Goal: Communication & Community: Answer question/provide support

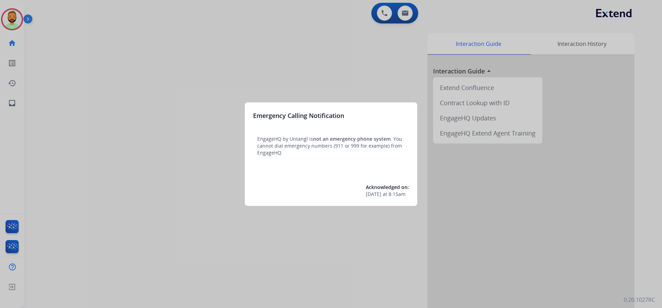
click at [74, 43] on div at bounding box center [331, 154] width 662 height 308
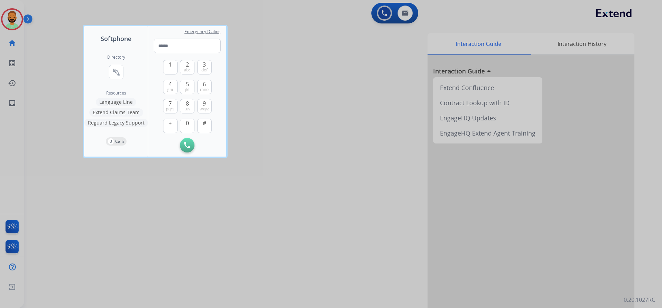
click at [63, 41] on div at bounding box center [331, 154] width 662 height 308
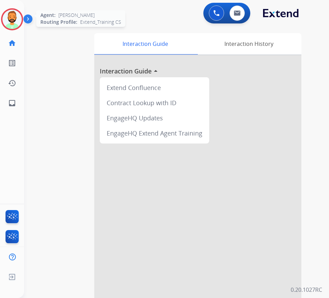
click at [12, 19] on img at bounding box center [11, 19] width 19 height 19
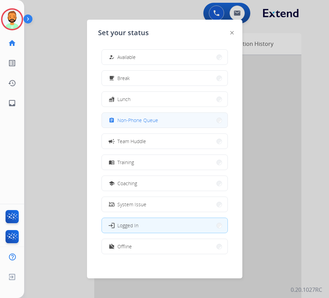
click at [137, 127] on button "assignment Non-Phone Queue" at bounding box center [165, 120] width 126 height 15
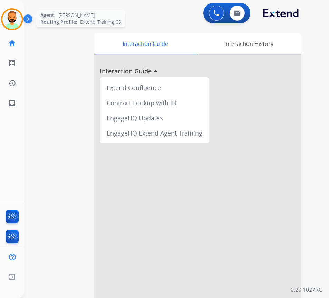
click at [12, 21] on img at bounding box center [11, 19] width 19 height 19
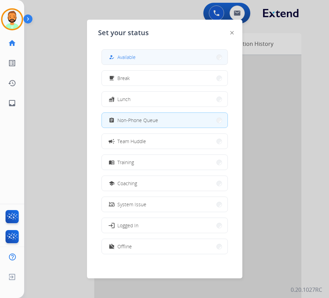
click at [135, 58] on span "Available" at bounding box center [126, 56] width 18 height 7
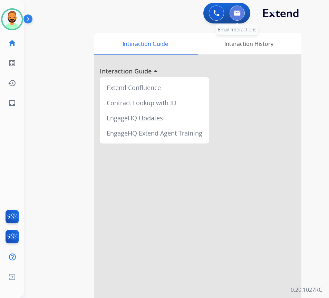
click at [239, 13] on img at bounding box center [236, 13] width 7 height 6
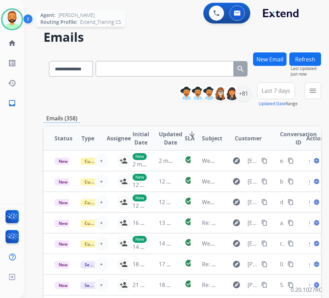
click at [13, 24] on img at bounding box center [11, 19] width 19 height 19
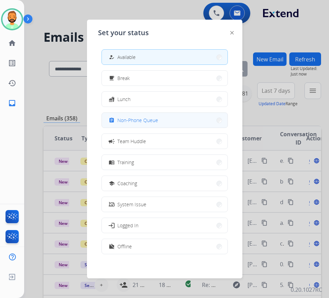
click at [134, 120] on span "Non-Phone Queue" at bounding box center [137, 120] width 41 height 7
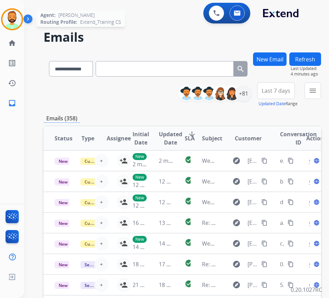
click at [8, 18] on img at bounding box center [11, 19] width 19 height 19
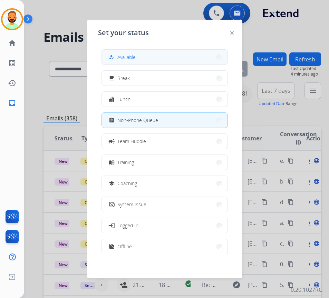
click at [127, 58] on span "Available" at bounding box center [126, 56] width 18 height 7
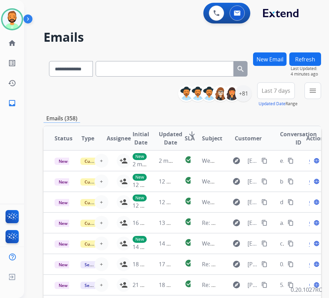
click at [289, 92] on span "Last 7 days" at bounding box center [275, 90] width 29 height 3
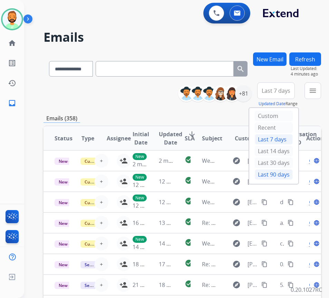
click at [275, 173] on div "Last 90 days" at bounding box center [273, 174] width 38 height 10
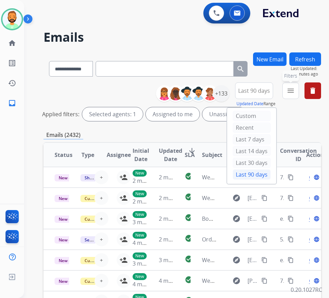
click at [294, 94] on mat-icon "menu" at bounding box center [290, 91] width 8 height 8
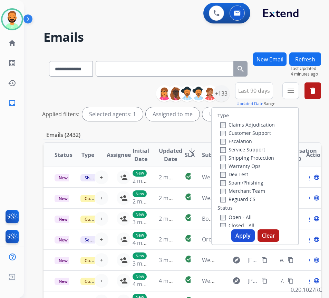
click at [247, 132] on label "Customer Support" at bounding box center [245, 133] width 51 height 7
click at [248, 156] on label "Shipping Protection" at bounding box center [247, 157] width 54 height 7
click at [245, 197] on label "Reguard CS" at bounding box center [237, 199] width 35 height 7
click at [247, 217] on label "Open - All" at bounding box center [235, 217] width 31 height 7
click at [248, 235] on button "Apply" at bounding box center [242, 235] width 23 height 12
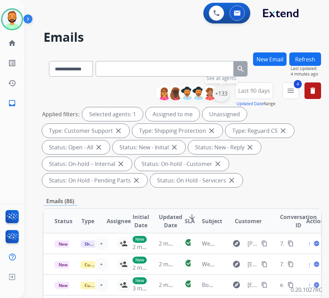
click at [226, 92] on div "+133" at bounding box center [221, 93] width 17 height 17
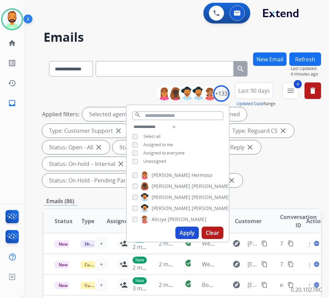
click at [159, 161] on span "Unassigned" at bounding box center [154, 161] width 23 height 6
click at [193, 237] on button "Apply" at bounding box center [186, 233] width 23 height 12
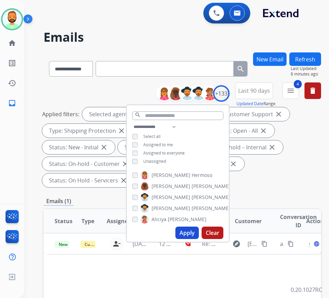
click at [289, 192] on div "**********" at bounding box center [181, 263] width 277 height 423
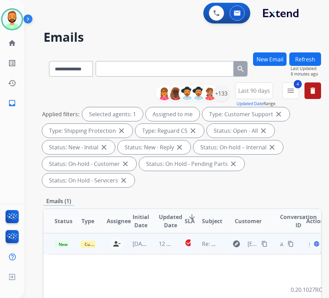
click at [149, 245] on td "12 hours ago" at bounding box center [161, 243] width 26 height 21
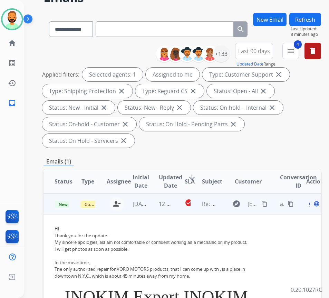
scroll to position [34, 0]
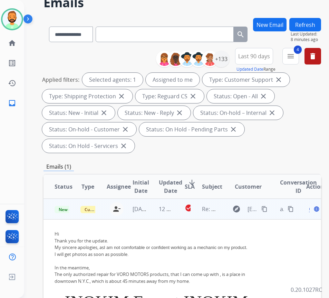
click at [312, 209] on span "Open" at bounding box center [316, 209] width 14 height 8
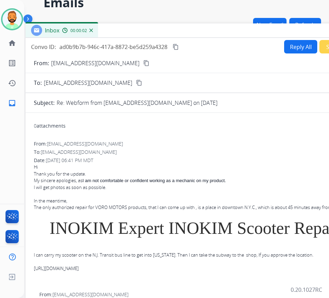
drag, startPoint x: 142, startPoint y: 15, endPoint x: 200, endPoint y: 31, distance: 60.2
click at [200, 31] on div "Inbox 00:00:02" at bounding box center [198, 30] width 345 height 14
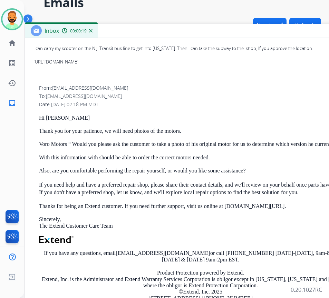
scroll to position [69, 0]
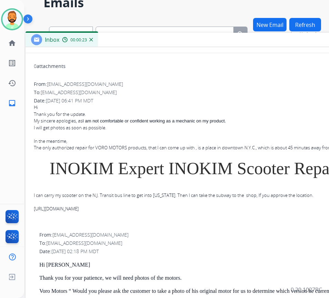
drag, startPoint x: 176, startPoint y: 31, endPoint x: 176, endPoint y: 40, distance: 9.0
click at [176, 40] on div "Inbox 00:00:23" at bounding box center [198, 40] width 345 height 14
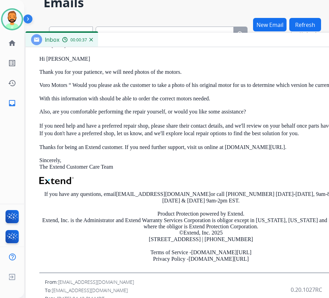
scroll to position [241, 0]
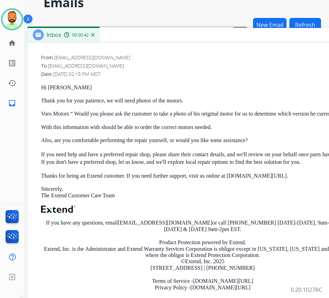
drag, startPoint x: 223, startPoint y: 41, endPoint x: 223, endPoint y: 37, distance: 4.2
click at [224, 36] on div "Inbox 00:00:42" at bounding box center [199, 35] width 345 height 14
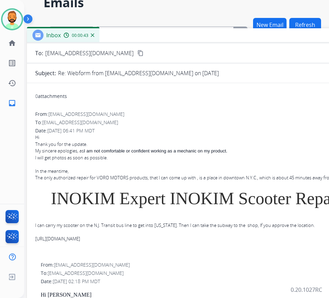
scroll to position [0, 0]
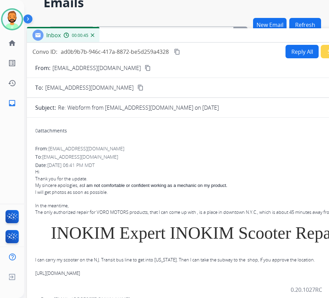
click at [295, 48] on button "Reply All" at bounding box center [301, 51] width 33 height 13
select select "**********"
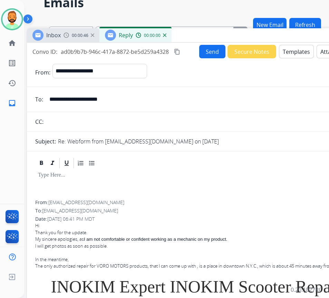
click at [289, 50] on button "Templates" at bounding box center [296, 51] width 35 height 13
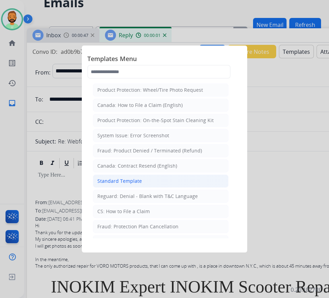
click at [167, 183] on li "Standard Template" at bounding box center [161, 180] width 136 height 13
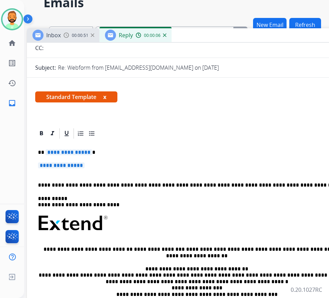
scroll to position [69, 0]
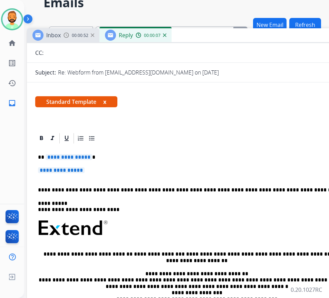
click at [139, 152] on div "**********" at bounding box center [199, 244] width 328 height 200
click at [132, 170] on p "**********" at bounding box center [199, 173] width 323 height 13
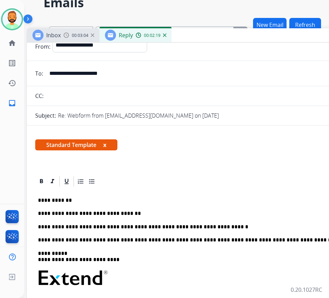
scroll to position [0, 0]
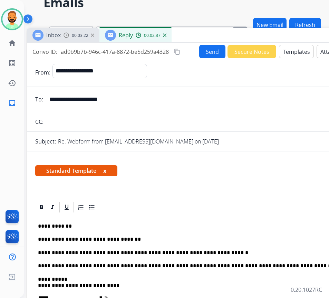
click at [211, 54] on button "Send" at bounding box center [212, 51] width 26 height 13
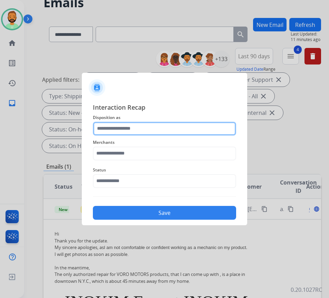
click at [161, 126] on input "text" at bounding box center [164, 129] width 143 height 14
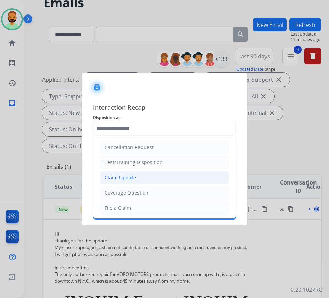
click at [158, 174] on li "Claim Update" at bounding box center [164, 177] width 129 height 13
type input "**********"
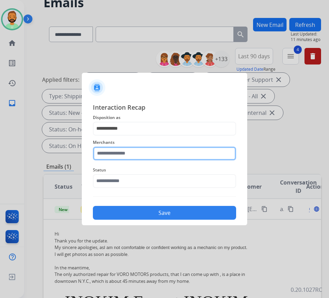
click at [131, 158] on input "text" at bounding box center [164, 154] width 143 height 14
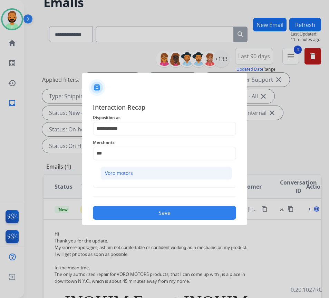
click at [135, 175] on li "Voro motors" at bounding box center [165, 173] width 131 height 13
type input "**********"
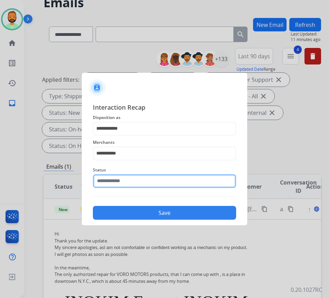
click at [135, 177] on input "text" at bounding box center [164, 181] width 143 height 14
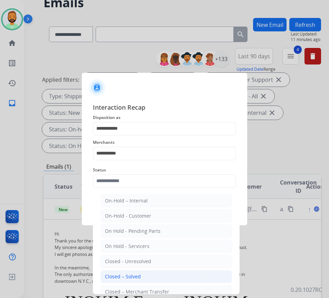
click at [138, 274] on div "Closed – Solved" at bounding box center [123, 276] width 36 height 7
type input "**********"
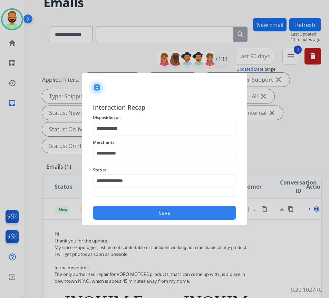
click at [153, 217] on button "Save" at bounding box center [164, 213] width 143 height 14
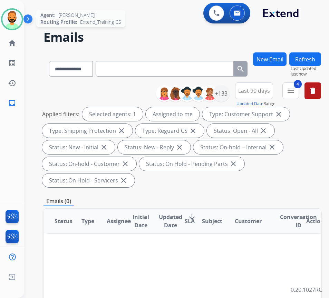
click at [11, 22] on img at bounding box center [11, 19] width 19 height 19
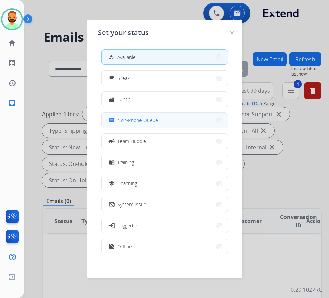
click at [136, 114] on button "assignment Non-Phone Queue" at bounding box center [165, 120] width 126 height 15
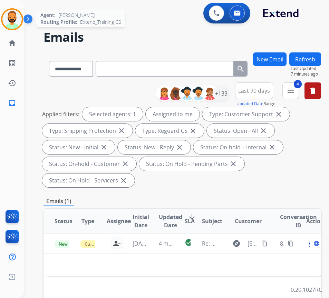
click at [6, 17] on img at bounding box center [11, 19] width 19 height 19
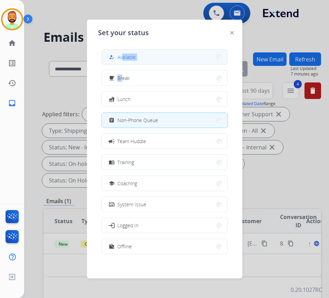
click at [123, 64] on div "how_to_reg Available free_breakfast Break fastfood Lunch assignment Non-Phone Q…" at bounding box center [164, 152] width 133 height 217
click at [131, 58] on span "Available" at bounding box center [126, 56] width 18 height 7
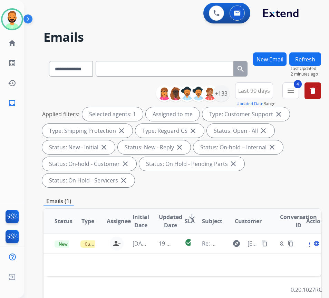
click at [148, 187] on div "**********" at bounding box center [181, 136] width 277 height 108
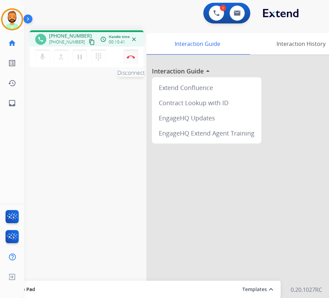
click at [129, 56] on img at bounding box center [131, 56] width 8 height 3
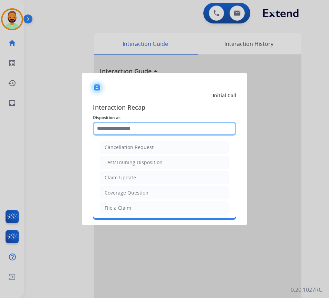
click at [133, 131] on input "text" at bounding box center [164, 129] width 143 height 14
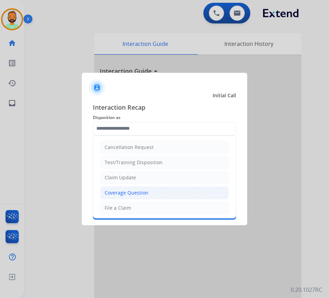
click at [139, 189] on div "Coverage Question" at bounding box center [126, 192] width 44 height 7
type input "**********"
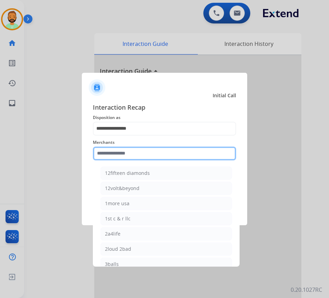
click at [144, 152] on input "text" at bounding box center [164, 154] width 143 height 14
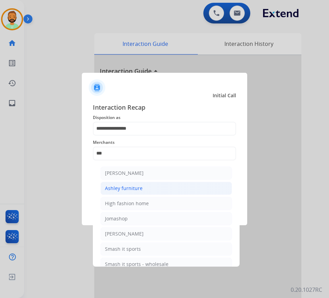
click at [149, 186] on li "Ashley furniture" at bounding box center [165, 188] width 131 height 13
type input "**********"
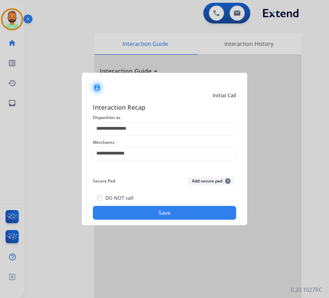
click at [170, 212] on button "Save" at bounding box center [164, 213] width 143 height 14
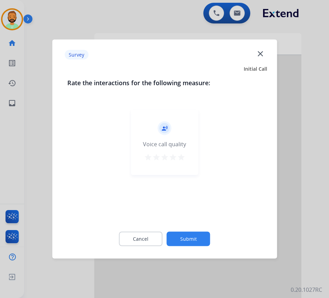
click at [201, 237] on button "Submit" at bounding box center [188, 239] width 43 height 14
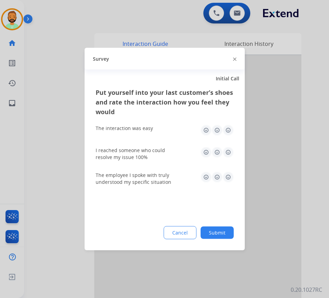
click at [230, 233] on button "Submit" at bounding box center [216, 233] width 33 height 12
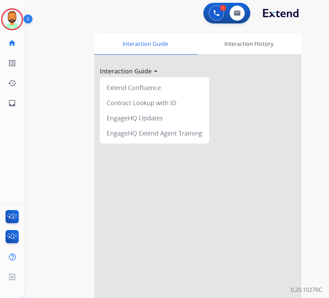
click at [179, 26] on div at bounding box center [164, 149] width 329 height 298
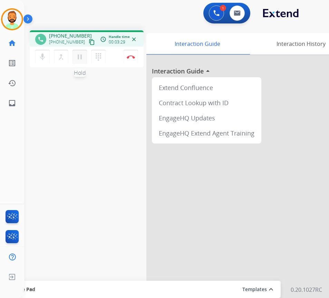
click at [81, 57] on mat-icon "pause" at bounding box center [80, 57] width 8 height 8
click at [219, 9] on button at bounding box center [216, 13] width 15 height 15
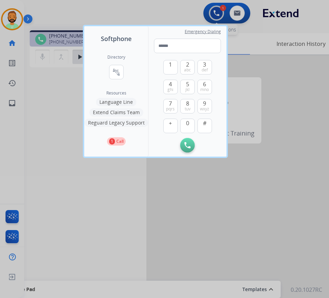
click at [219, 9] on div at bounding box center [164, 149] width 329 height 298
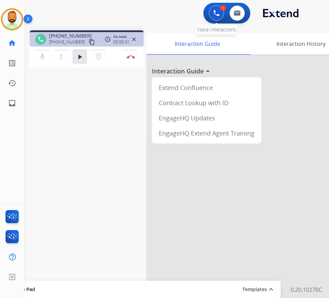
click at [213, 12] on img at bounding box center [216, 13] width 6 height 6
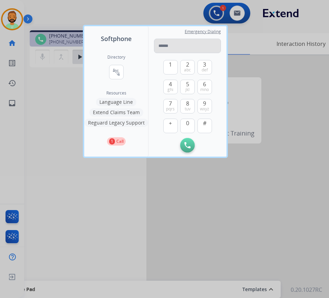
click at [193, 42] on input "tel" at bounding box center [187, 46] width 67 height 14
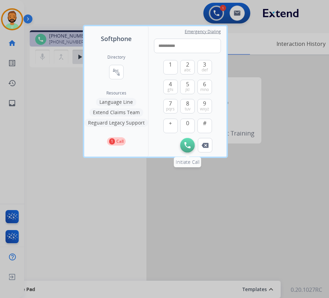
type input "**********"
click at [187, 144] on img at bounding box center [187, 145] width 6 height 6
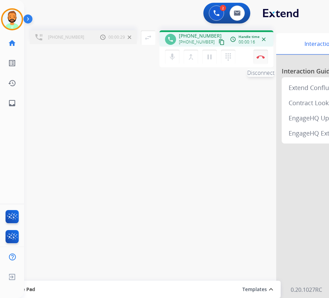
click at [262, 61] on button "Disconnect" at bounding box center [260, 57] width 14 height 14
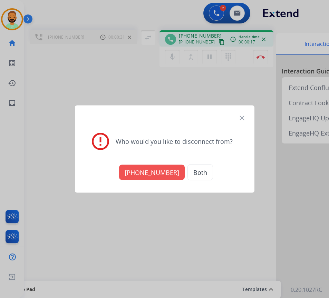
click at [154, 177] on button "[PHONE_NUMBER]" at bounding box center [152, 172] width 66 height 15
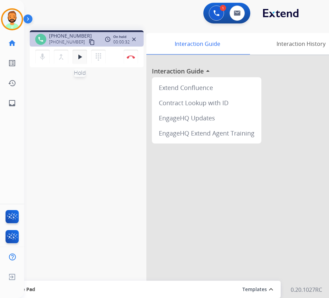
click at [81, 59] on mat-icon "play_arrow" at bounding box center [80, 57] width 8 height 8
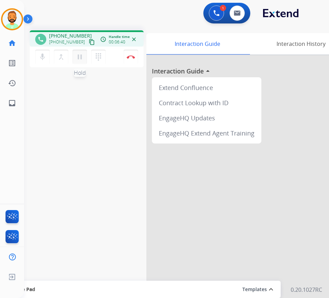
click at [78, 59] on mat-icon "pause" at bounding box center [80, 57] width 8 height 8
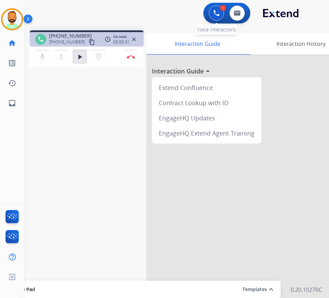
click at [219, 11] on img at bounding box center [216, 13] width 6 height 6
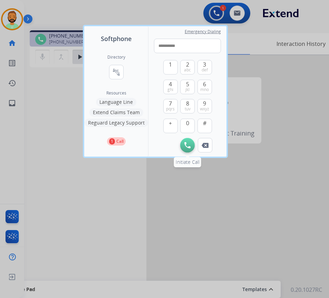
type input "**********"
click at [190, 144] on img at bounding box center [187, 145] width 6 height 6
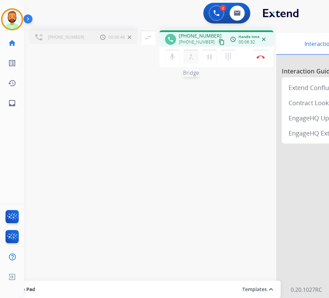
click at [190, 60] on mat-icon "merge_type" at bounding box center [191, 57] width 8 height 8
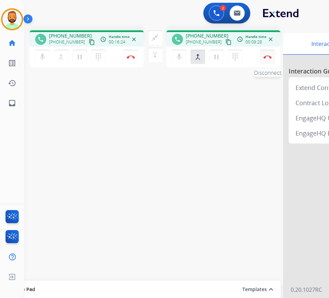
click at [268, 59] on button "Disconnect" at bounding box center [267, 57] width 14 height 14
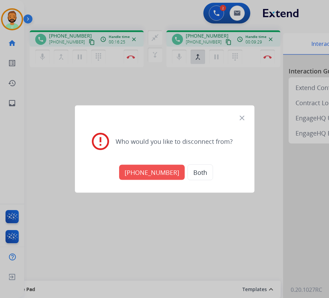
click at [147, 166] on button "[PHONE_NUMBER]" at bounding box center [152, 172] width 66 height 15
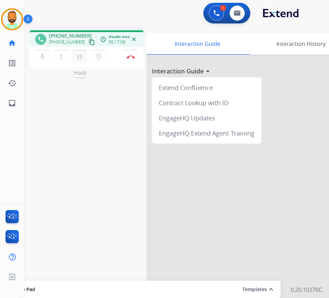
click at [79, 53] on mat-icon "pause" at bounding box center [80, 57] width 8 height 8
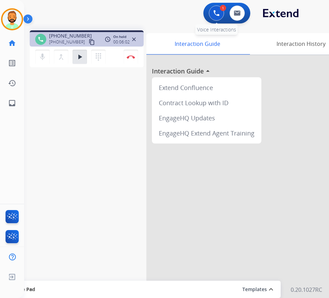
click at [215, 14] on img at bounding box center [216, 13] width 6 height 6
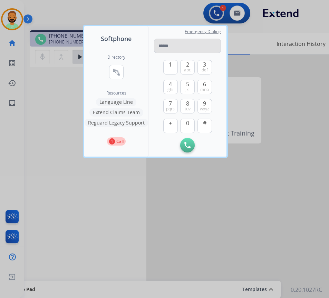
click at [178, 45] on input "tel" at bounding box center [187, 46] width 67 height 14
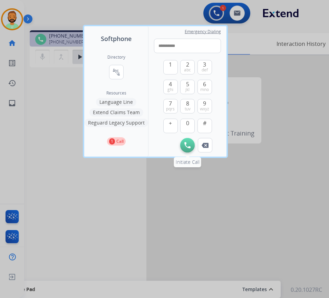
type input "**********"
click at [186, 147] on img at bounding box center [187, 145] width 6 height 6
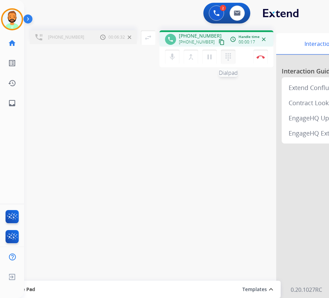
click at [229, 57] on mat-icon "dialpad" at bounding box center [228, 57] width 8 height 8
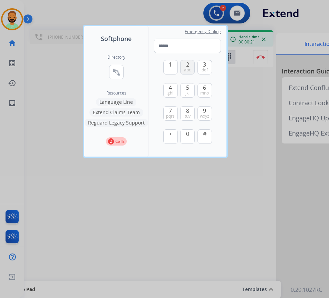
click at [185, 64] on button "2 abc" at bounding box center [187, 67] width 14 height 14
click at [170, 93] on span "ghi" at bounding box center [170, 93] width 6 height 6
click at [201, 89] on button "6 mno" at bounding box center [204, 90] width 14 height 14
click at [188, 134] on span "0" at bounding box center [187, 134] width 3 height 8
click at [169, 113] on span "7" at bounding box center [170, 111] width 3 height 8
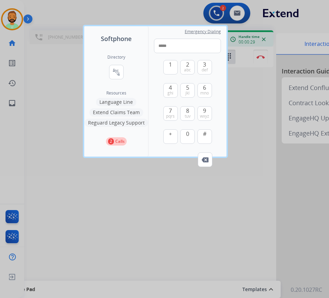
drag, startPoint x: 200, startPoint y: 89, endPoint x: 196, endPoint y: 88, distance: 4.6
click at [200, 88] on button "6 mno" at bounding box center [204, 90] width 14 height 14
click at [184, 88] on button "5 jkl" at bounding box center [187, 90] width 14 height 14
click at [200, 108] on button "9 wxyz" at bounding box center [204, 113] width 14 height 14
click at [188, 136] on span "0" at bounding box center [187, 134] width 3 height 8
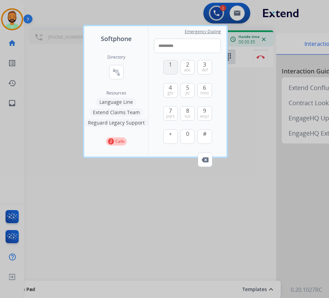
click at [173, 68] on button "1" at bounding box center [170, 67] width 14 height 14
click at [203, 138] on button "#" at bounding box center [204, 136] width 14 height 14
click at [172, 69] on button "1" at bounding box center [170, 67] width 14 height 14
click at [188, 64] on span "2" at bounding box center [187, 64] width 3 height 8
drag, startPoint x: 168, startPoint y: 87, endPoint x: 175, endPoint y: 86, distance: 6.6
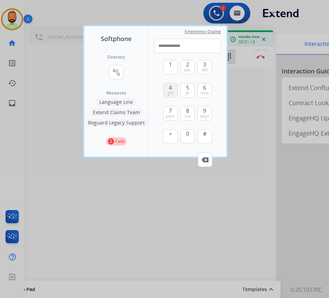
click at [169, 86] on span "4" at bounding box center [170, 87] width 3 height 8
click at [202, 88] on button "6 mno" at bounding box center [204, 90] width 14 height 14
click at [191, 137] on button "0" at bounding box center [187, 136] width 14 height 14
drag, startPoint x: 172, startPoint y: 113, endPoint x: 201, endPoint y: 100, distance: 32.4
click at [173, 113] on button "7 pqrs" at bounding box center [170, 113] width 14 height 14
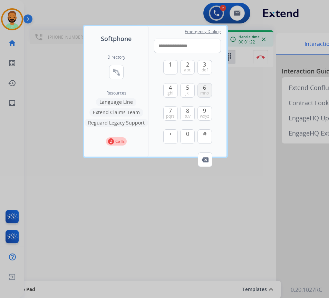
click at [206, 90] on span "mno" at bounding box center [204, 93] width 9 height 6
click at [190, 91] on button "5 jkl" at bounding box center [187, 90] width 14 height 14
click at [201, 114] on span "wxyz" at bounding box center [204, 116] width 9 height 6
click at [189, 136] on button "0" at bounding box center [187, 136] width 14 height 14
click at [174, 68] on button "1" at bounding box center [170, 67] width 14 height 14
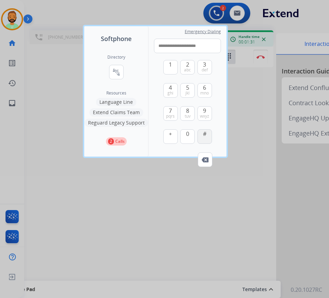
click at [204, 138] on button "#" at bounding box center [204, 136] width 14 height 14
click at [190, 67] on span "abc" at bounding box center [187, 70] width 7 height 6
click at [188, 64] on span "2" at bounding box center [187, 64] width 3 height 8
click at [168, 90] on span "ghi" at bounding box center [170, 93] width 6 height 6
click at [201, 92] on span "mno" at bounding box center [204, 93] width 9 height 6
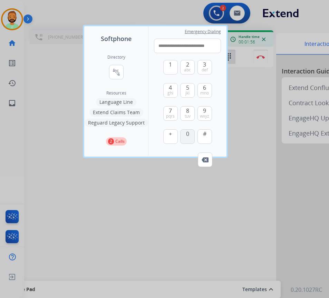
click at [189, 134] on button "0" at bounding box center [187, 136] width 14 height 14
click at [171, 110] on span "7" at bounding box center [170, 111] width 3 height 8
click at [202, 87] on button "6 mno" at bounding box center [204, 90] width 14 height 14
click at [190, 89] on button "5 jkl" at bounding box center [187, 90] width 14 height 14
click at [201, 111] on button "9 wxyz" at bounding box center [204, 113] width 14 height 14
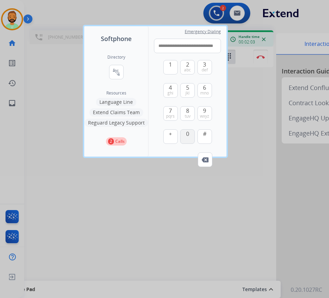
click at [191, 134] on button "0" at bounding box center [187, 136] width 14 height 14
click at [170, 68] on span "1" at bounding box center [170, 64] width 3 height 8
click at [207, 139] on button "#" at bounding box center [204, 136] width 14 height 14
click at [168, 68] on button "1" at bounding box center [170, 67] width 14 height 14
click at [207, 67] on span "def" at bounding box center [204, 70] width 6 height 6
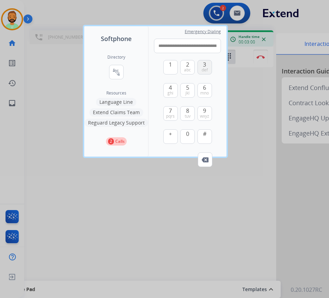
type input "**********"
click at [197, 217] on div at bounding box center [164, 149] width 329 height 298
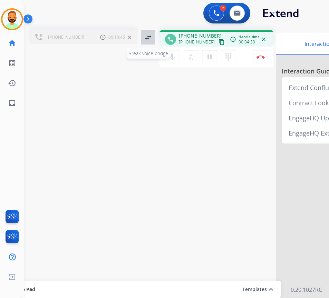
click at [151, 40] on mat-icon "swap_horiz" at bounding box center [148, 37] width 8 height 8
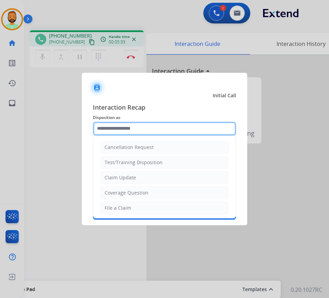
click at [145, 129] on input "text" at bounding box center [164, 129] width 143 height 14
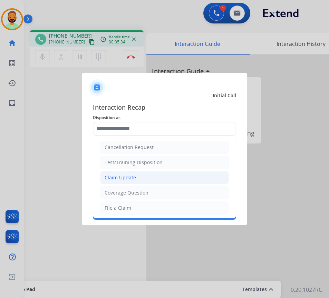
click at [135, 180] on div "Claim Update" at bounding box center [119, 177] width 31 height 7
type input "**********"
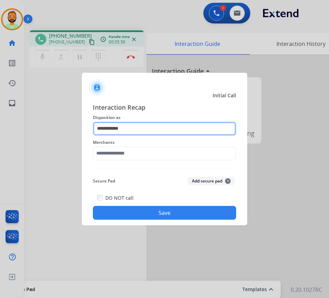
click at [143, 130] on input "**********" at bounding box center [164, 129] width 143 height 14
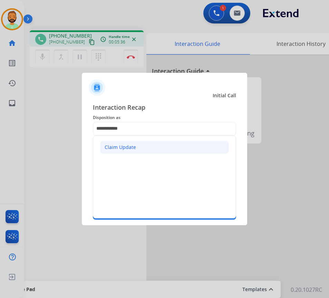
click at [144, 147] on li "Claim Update" at bounding box center [164, 147] width 129 height 13
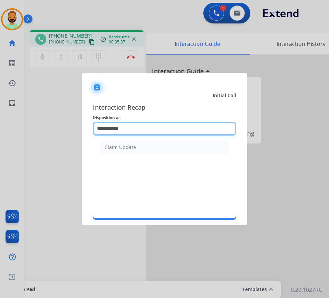
drag, startPoint x: 140, startPoint y: 127, endPoint x: 73, endPoint y: 126, distance: 67.6
click at [0, 127] on app-contact-recap-modal "**********" at bounding box center [0, 149] width 0 height 298
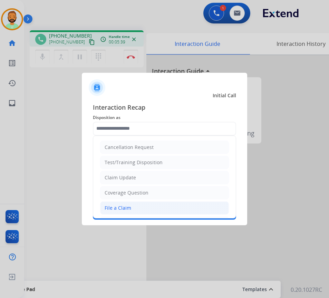
click at [112, 205] on div "File a Claim" at bounding box center [117, 207] width 27 height 7
type input "**********"
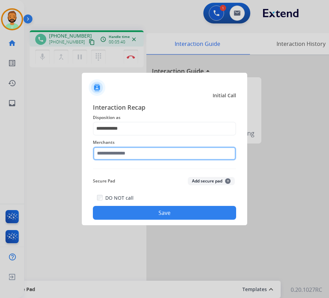
click at [136, 158] on input "text" at bounding box center [164, 154] width 143 height 14
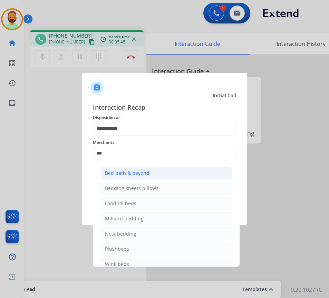
click at [157, 173] on li "Bed bath & beyond" at bounding box center [165, 173] width 131 height 13
type input "**********"
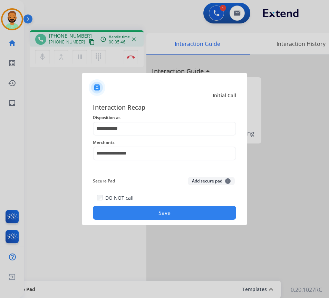
click at [167, 216] on button "Save" at bounding box center [164, 213] width 143 height 14
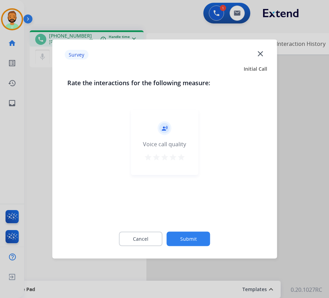
click at [193, 240] on button "Submit" at bounding box center [188, 239] width 43 height 14
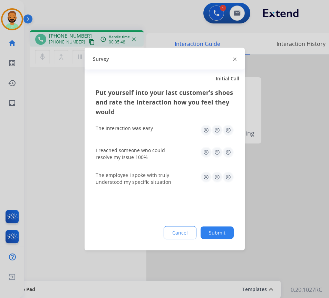
click at [217, 230] on button "Submit" at bounding box center [216, 233] width 33 height 12
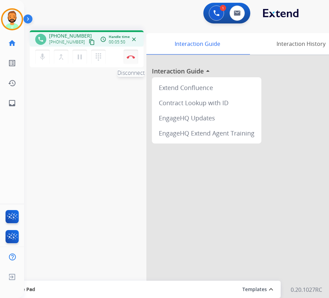
click at [131, 55] on img at bounding box center [131, 56] width 8 height 3
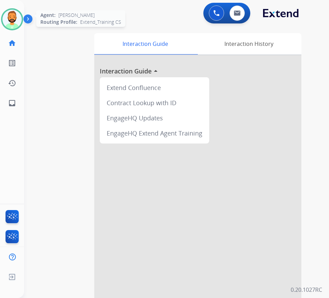
click at [21, 20] on img at bounding box center [11, 19] width 19 height 19
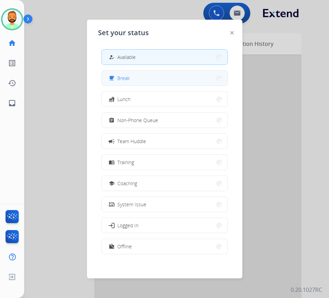
click at [129, 77] on span "Break" at bounding box center [123, 77] width 12 height 7
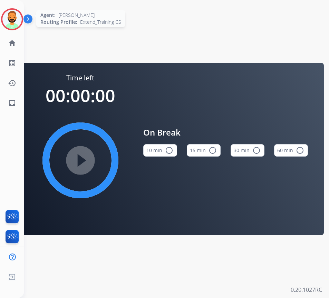
click at [11, 19] on img at bounding box center [11, 19] width 19 height 19
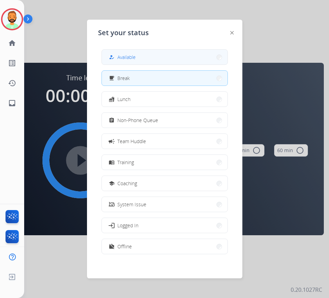
click at [128, 56] on span "Available" at bounding box center [126, 56] width 18 height 7
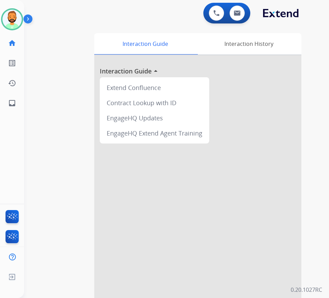
click at [239, 4] on div "0 Voice Interactions 0 Email Interactions" at bounding box center [226, 13] width 47 height 21
click at [240, 13] on img at bounding box center [236, 13] width 7 height 6
select select "**********"
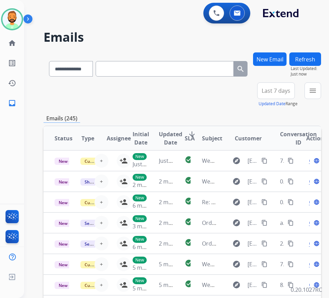
click at [283, 57] on button "New Email" at bounding box center [269, 58] width 33 height 13
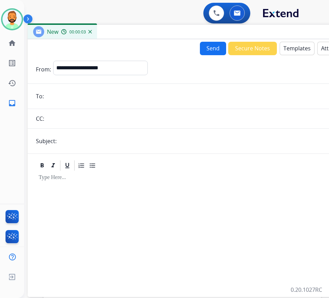
drag, startPoint x: 88, startPoint y: 46, endPoint x: 149, endPoint y: 28, distance: 62.8
click at [149, 28] on div "New 00:00:03" at bounding box center [200, 32] width 345 height 14
click at [139, 70] on select "**********" at bounding box center [100, 68] width 94 height 14
select select "**********"
click at [53, 61] on select "**********" at bounding box center [100, 68] width 94 height 14
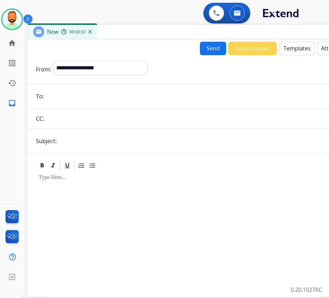
paste input "**********"
type input "**********"
click at [105, 144] on input "text" at bounding box center [212, 141] width 306 height 14
type input "*******"
click at [110, 180] on p at bounding box center [200, 177] width 323 height 6
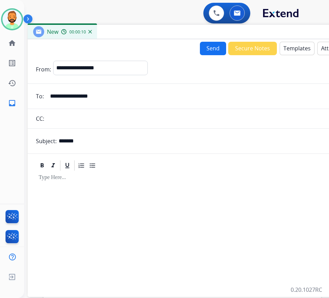
click at [298, 49] on button "Templates" at bounding box center [296, 48] width 35 height 13
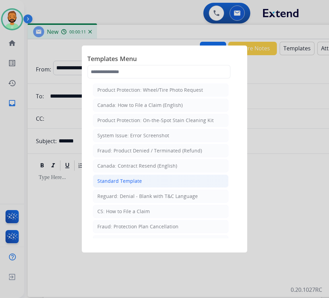
click at [164, 183] on li "Standard Template" at bounding box center [161, 180] width 136 height 13
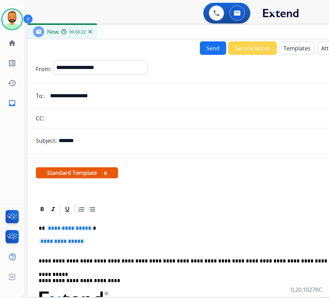
click at [141, 230] on p "**********" at bounding box center [197, 228] width 317 height 6
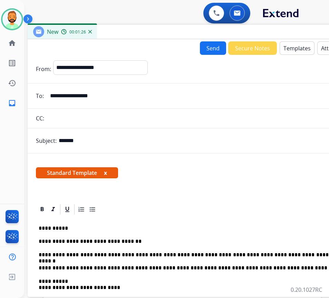
click at [210, 48] on button "Send" at bounding box center [213, 47] width 26 height 13
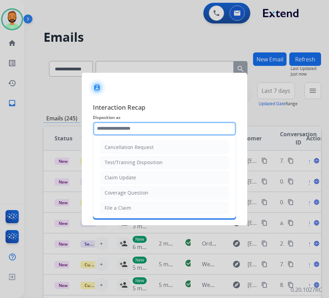
click at [151, 127] on input "text" at bounding box center [164, 129] width 143 height 14
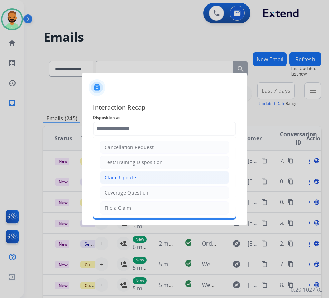
click at [151, 178] on li "Claim Update" at bounding box center [164, 177] width 129 height 13
type input "**********"
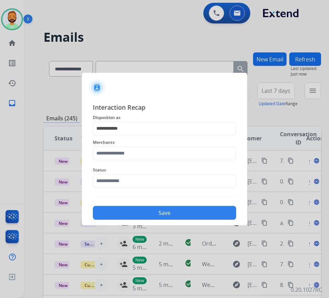
drag, startPoint x: 149, startPoint y: 162, endPoint x: 149, endPoint y: 158, distance: 4.2
click at [149, 161] on div "Merchants" at bounding box center [164, 150] width 143 height 28
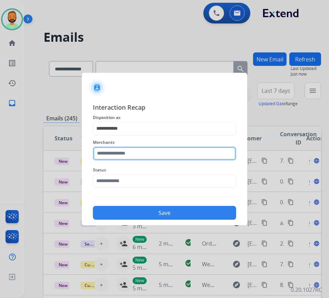
click at [150, 156] on input "text" at bounding box center [164, 154] width 143 height 14
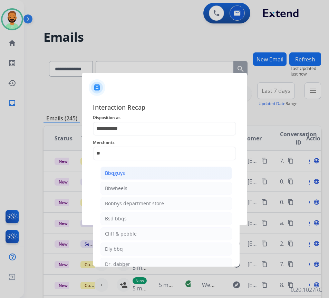
click at [139, 174] on li "Bbqguys" at bounding box center [165, 173] width 131 height 13
type input "*******"
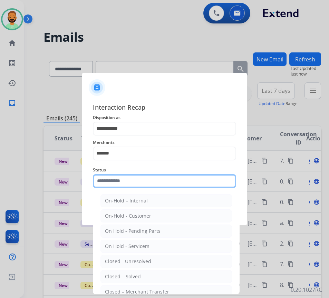
click at [141, 176] on input "text" at bounding box center [164, 181] width 143 height 14
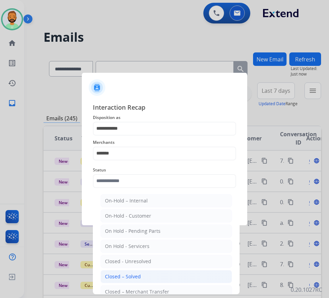
click at [138, 274] on div "Closed – Solved" at bounding box center [123, 276] width 36 height 7
type input "**********"
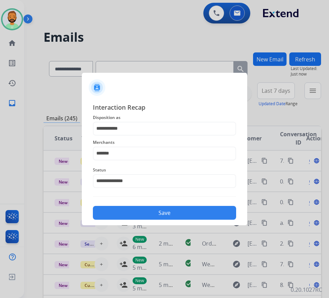
click at [150, 205] on div "Save" at bounding box center [164, 211] width 143 height 18
click at [150, 207] on button "Save" at bounding box center [164, 213] width 143 height 14
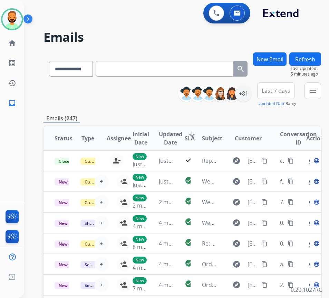
click at [267, 55] on button "New Email" at bounding box center [269, 58] width 33 height 13
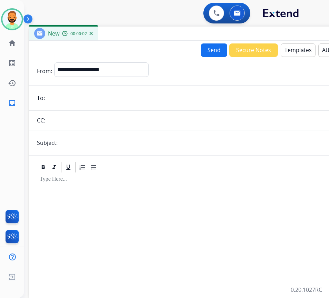
drag, startPoint x: 69, startPoint y: 53, endPoint x: 122, endPoint y: 46, distance: 53.7
click at [131, 39] on div "New 00:00:02" at bounding box center [201, 34] width 345 height 14
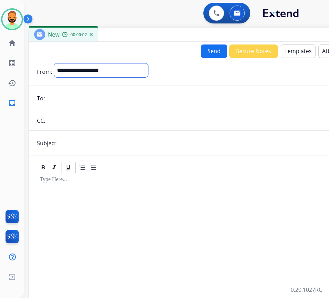
click at [116, 71] on select "**********" at bounding box center [101, 70] width 94 height 14
select select "**********"
click at [54, 63] on select "**********" at bounding box center [101, 70] width 94 height 14
paste input "**********"
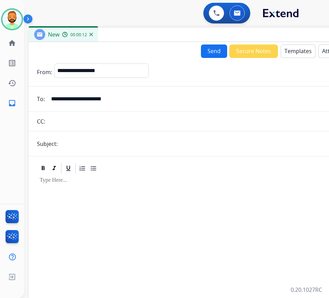
type input "**********"
click at [107, 144] on input "text" at bounding box center [213, 144] width 306 height 14
type input "*******"
click at [123, 188] on div at bounding box center [201, 233] width 328 height 118
click at [285, 49] on button "Templates" at bounding box center [297, 50] width 35 height 13
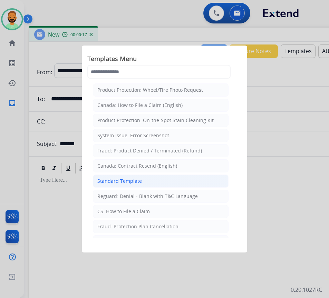
click at [180, 181] on li "Standard Template" at bounding box center [161, 180] width 136 height 13
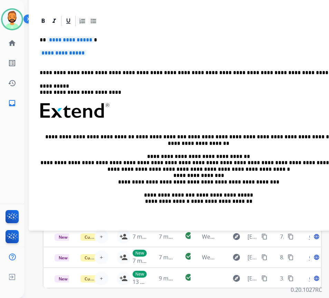
scroll to position [19, 0]
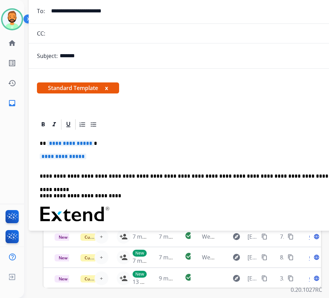
click at [141, 142] on p "**********" at bounding box center [198, 143] width 317 height 6
click at [128, 156] on p "**********" at bounding box center [201, 159] width 323 height 13
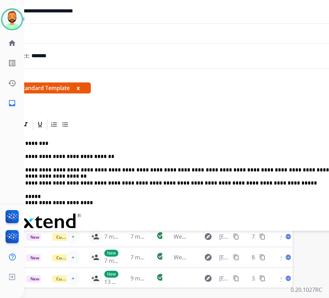
scroll to position [69, 20]
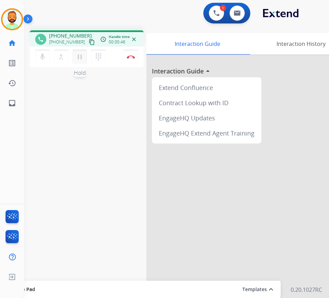
click at [80, 55] on mat-icon "pause" at bounding box center [80, 57] width 8 height 8
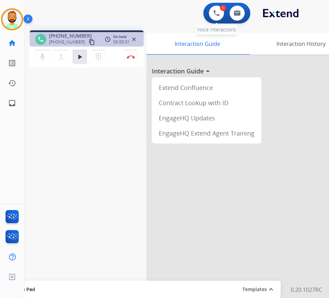
click at [224, 9] on div "1" at bounding box center [223, 8] width 6 height 6
click at [218, 12] on img at bounding box center [216, 13] width 6 height 6
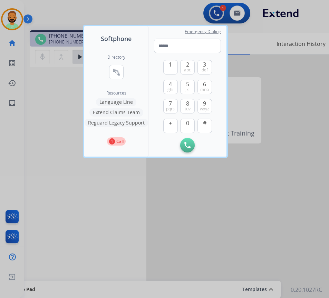
click at [127, 101] on button "Language Line" at bounding box center [116, 102] width 40 height 8
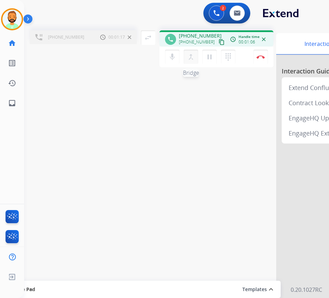
click at [190, 55] on mat-icon "merge_type" at bounding box center [191, 57] width 8 height 8
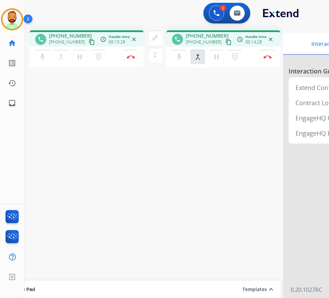
drag, startPoint x: 158, startPoint y: 111, endPoint x: 158, endPoint y: 106, distance: 4.8
click at [158, 111] on div "phone [PHONE_NUMBER] [PHONE_NUMBER] content_copy access_time Call metrics Queue…" at bounding box center [168, 169] width 288 height 288
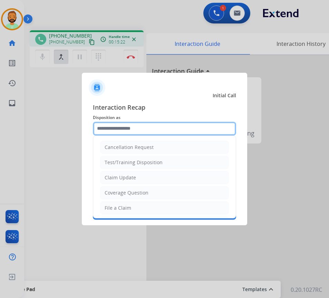
click at [163, 131] on input "text" at bounding box center [164, 129] width 143 height 14
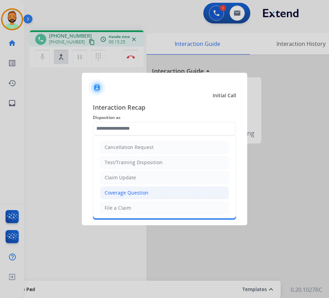
click at [151, 192] on li "Coverage Question" at bounding box center [164, 192] width 129 height 13
type input "**********"
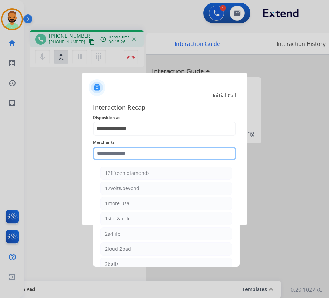
click at [141, 156] on input "text" at bounding box center [164, 154] width 143 height 14
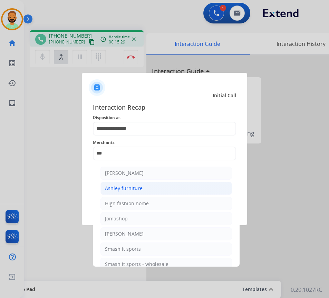
click at [147, 189] on li "Ashley furniture" at bounding box center [165, 188] width 131 height 13
type input "**********"
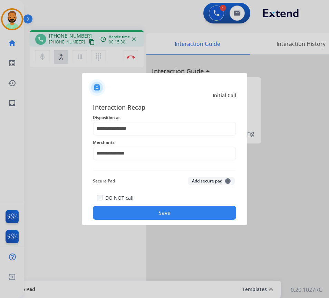
click at [170, 212] on button "Save" at bounding box center [164, 213] width 143 height 14
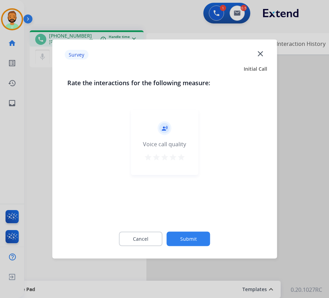
click at [179, 236] on button "Submit" at bounding box center [188, 239] width 43 height 14
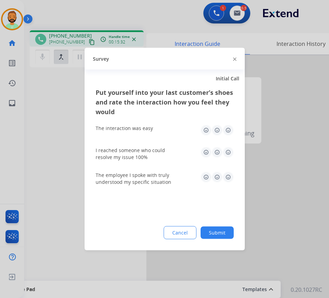
click at [221, 234] on button "Submit" at bounding box center [216, 233] width 33 height 12
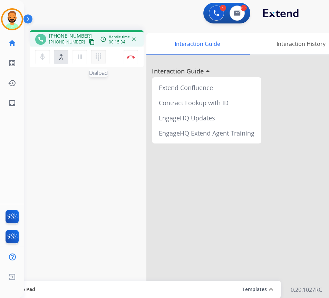
click at [101, 62] on button "dialpad Dialpad" at bounding box center [98, 57] width 14 height 14
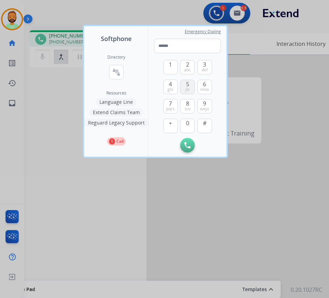
click at [186, 84] on span "5" at bounding box center [187, 84] width 3 height 8
type input "*"
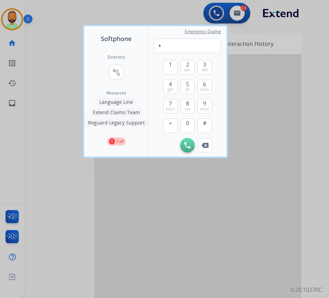
click at [144, 180] on div at bounding box center [164, 149] width 329 height 298
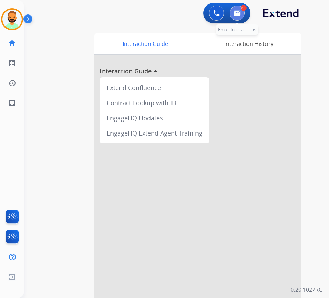
click at [239, 15] on img at bounding box center [236, 13] width 7 height 6
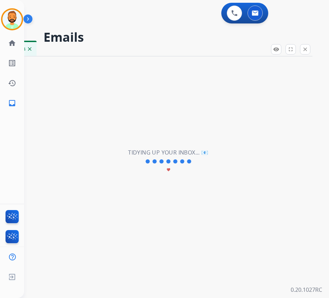
select select "**********"
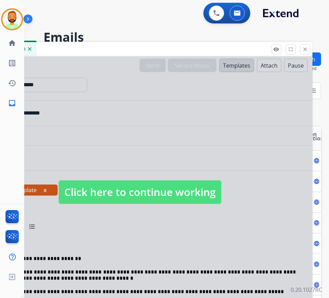
click at [202, 205] on div at bounding box center [139, 186] width 345 height 258
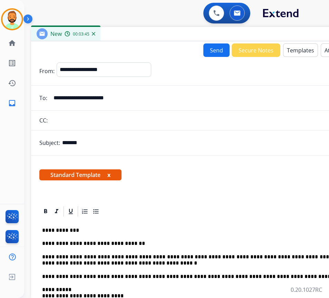
drag, startPoint x: 171, startPoint y: 47, endPoint x: 234, endPoint y: 32, distance: 65.6
click at [234, 32] on div "New 00:03:45" at bounding box center [203, 34] width 345 height 14
click at [133, 263] on p "**********" at bounding box center [200, 260] width 317 height 13
click at [208, 47] on button "Send" at bounding box center [216, 49] width 26 height 13
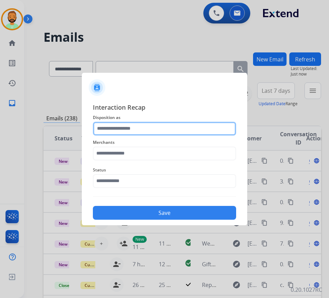
click at [174, 126] on input "text" at bounding box center [164, 129] width 143 height 14
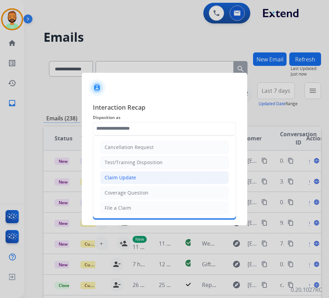
click at [153, 176] on li "Claim Update" at bounding box center [164, 177] width 129 height 13
type input "**********"
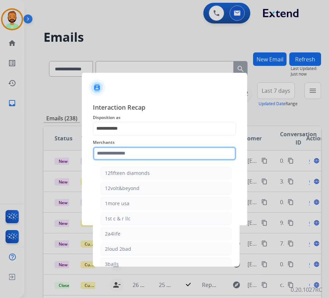
click at [143, 148] on input "text" at bounding box center [164, 154] width 143 height 14
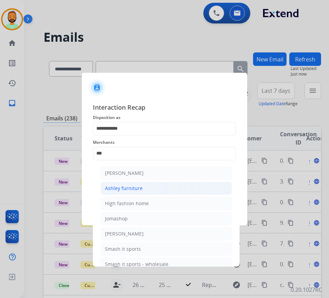
click at [146, 183] on li "Ashley furniture" at bounding box center [165, 188] width 131 height 13
type input "**********"
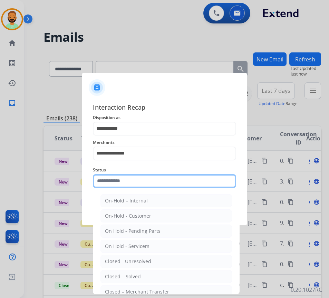
click at [151, 179] on input "text" at bounding box center [164, 181] width 143 height 14
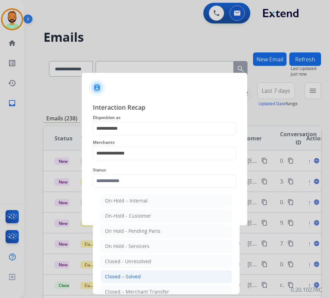
click at [162, 273] on li "Closed – Solved" at bounding box center [165, 276] width 131 height 13
type input "**********"
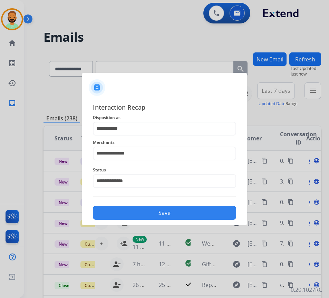
click at [171, 210] on button "Save" at bounding box center [164, 213] width 143 height 14
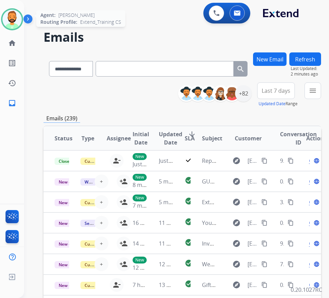
click at [2, 16] on div at bounding box center [12, 19] width 22 height 22
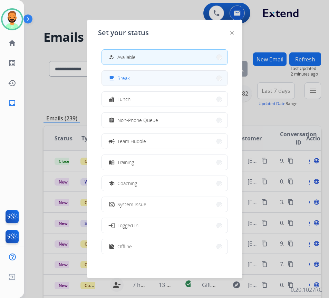
click at [163, 82] on button "free_breakfast Break" at bounding box center [165, 78] width 126 height 15
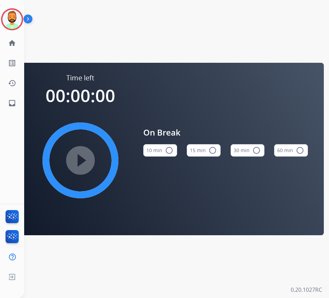
click at [162, 152] on button "10 min radio_button_unchecked" at bounding box center [160, 150] width 34 height 12
click at [84, 164] on mat-icon "play_circle_filled" at bounding box center [80, 160] width 8 height 8
